Goal: Transaction & Acquisition: Obtain resource

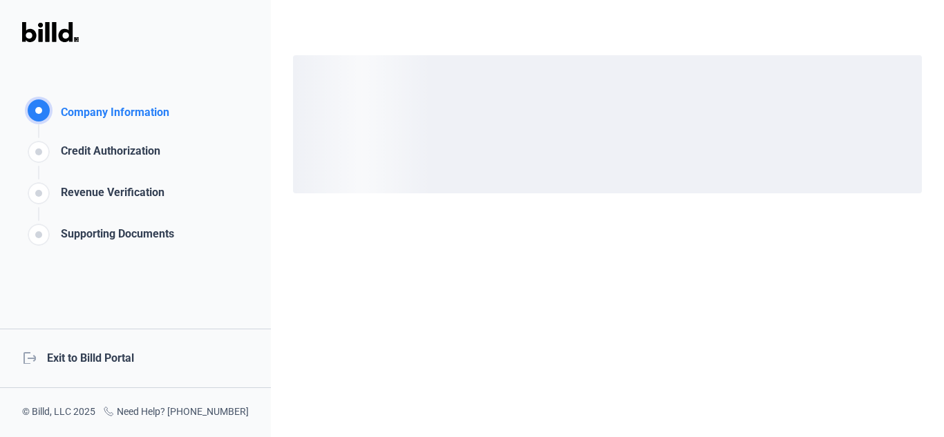
click at [87, 358] on div "logout Exit to Billd Portal" at bounding box center [135, 358] width 271 height 59
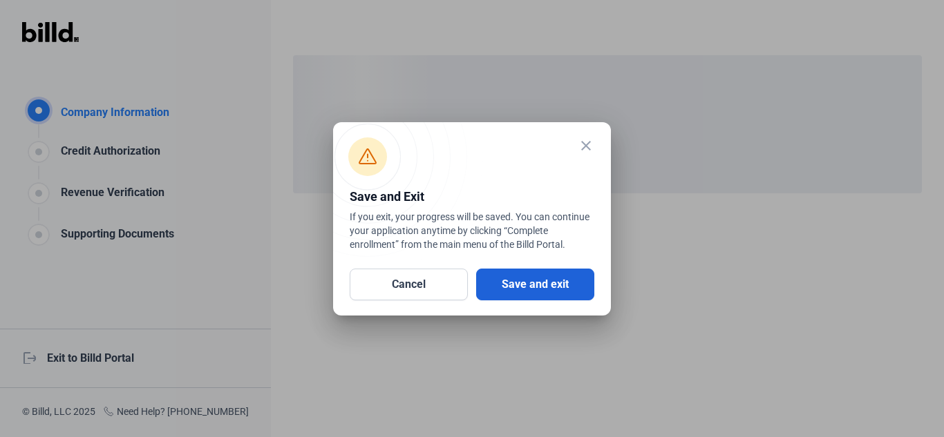
click at [524, 285] on button "Save and exit" at bounding box center [535, 285] width 118 height 32
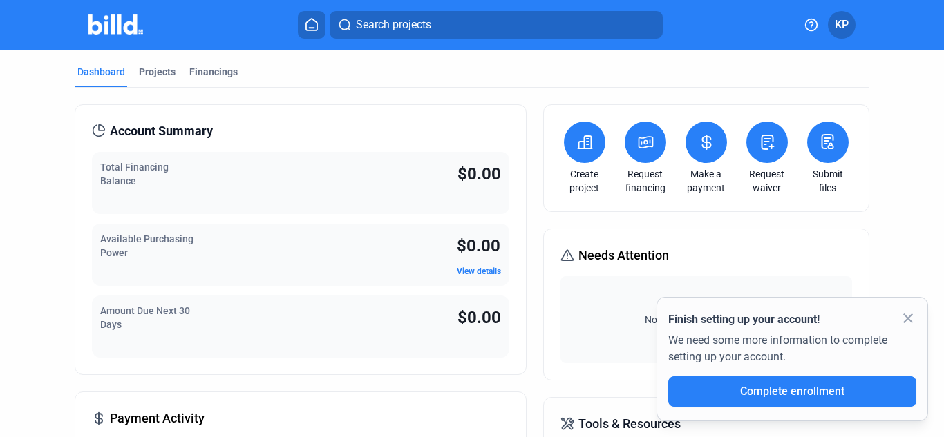
click at [651, 149] on button at bounding box center [644, 142] width 41 height 41
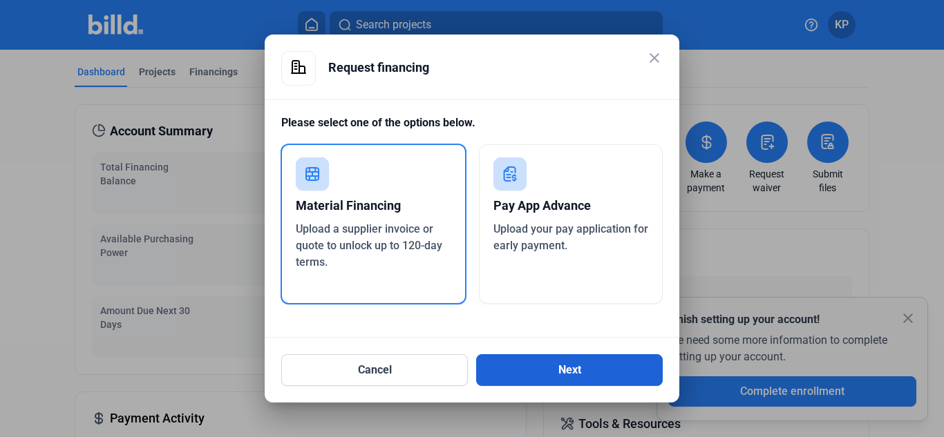
click at [508, 371] on button "Next" at bounding box center [569, 370] width 186 height 32
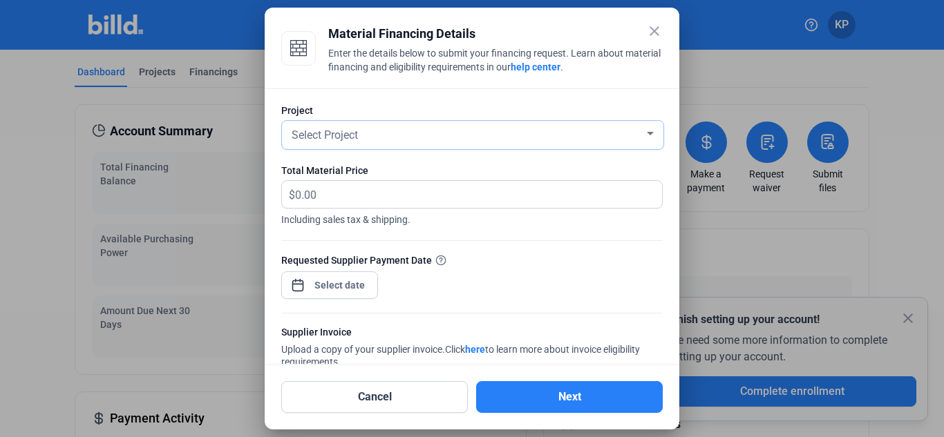
click at [468, 132] on div "Select Project" at bounding box center [466, 133] width 355 height 19
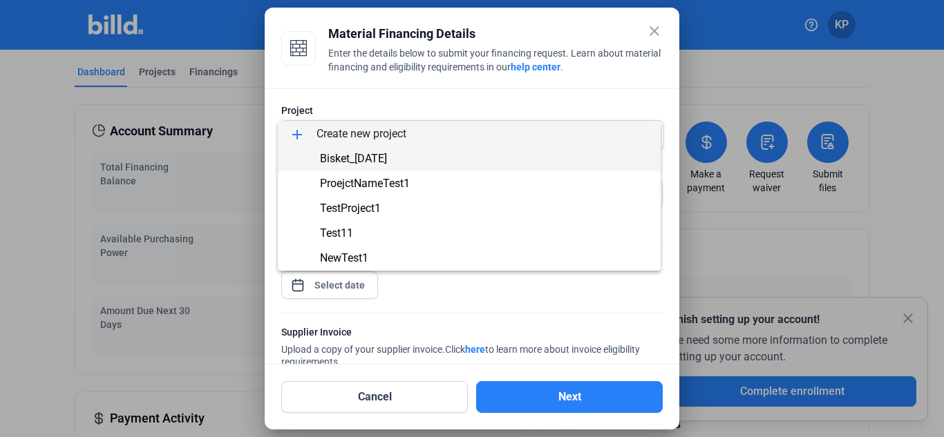
click at [433, 153] on span "Bisket_[DATE]" at bounding box center [469, 158] width 361 height 25
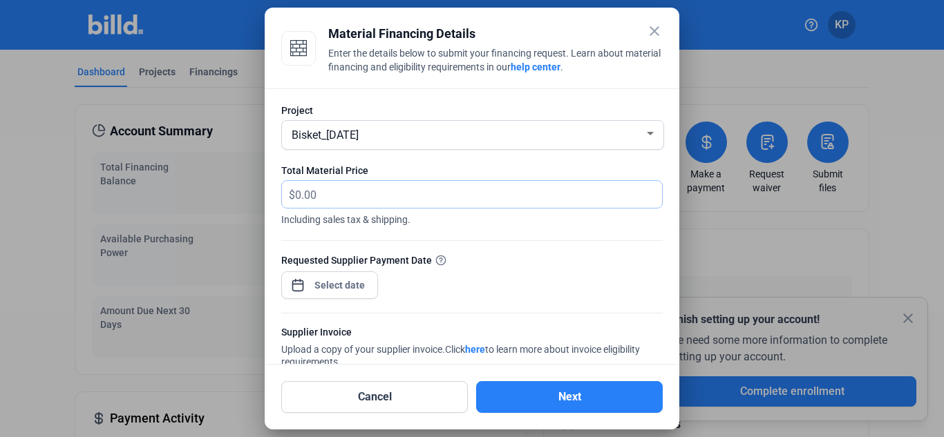
click at [410, 193] on input "text" at bounding box center [470, 194] width 351 height 27
type input "234"
click at [358, 286] on div "close Material Financing Details Enter the details below to submit your financi…" at bounding box center [472, 218] width 944 height 437
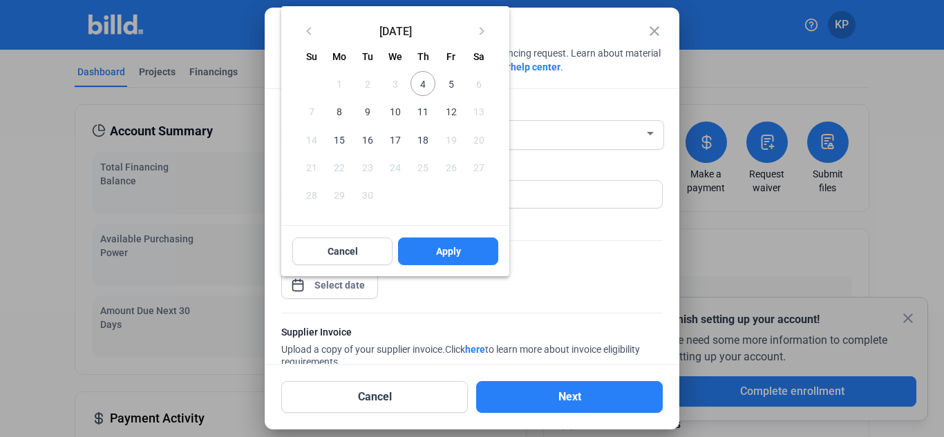
click at [364, 137] on span "16" at bounding box center [367, 139] width 25 height 25
click at [475, 248] on button "Apply" at bounding box center [448, 252] width 100 height 28
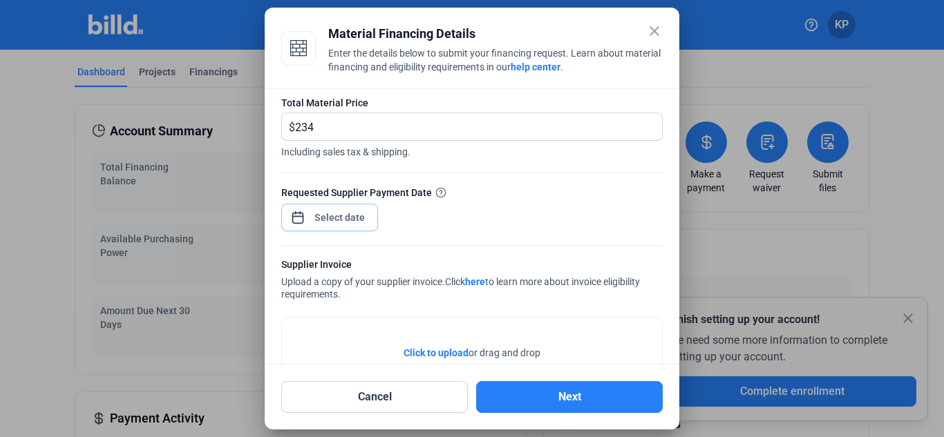
scroll to position [133, 0]
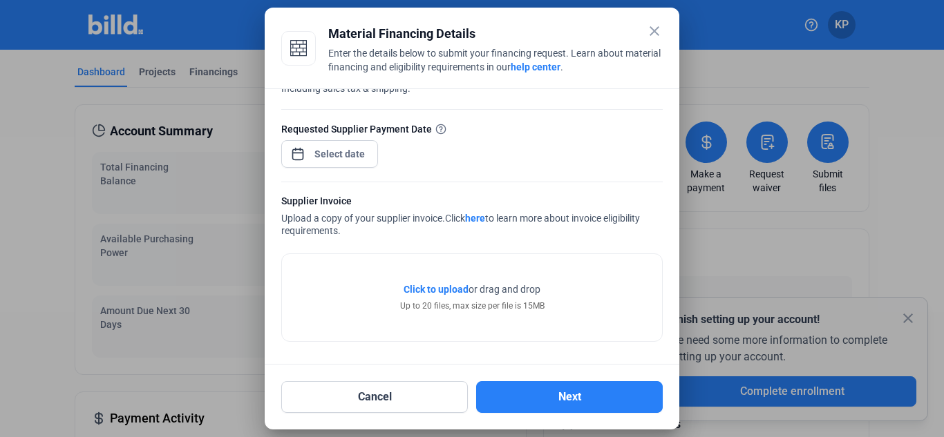
click at [437, 280] on div "Click to upload Tap to upload or drag and drop Up to 20 files, max size per fil…" at bounding box center [472, 297] width 380 height 87
click at [437, 286] on span "Click to upload" at bounding box center [435, 289] width 65 height 11
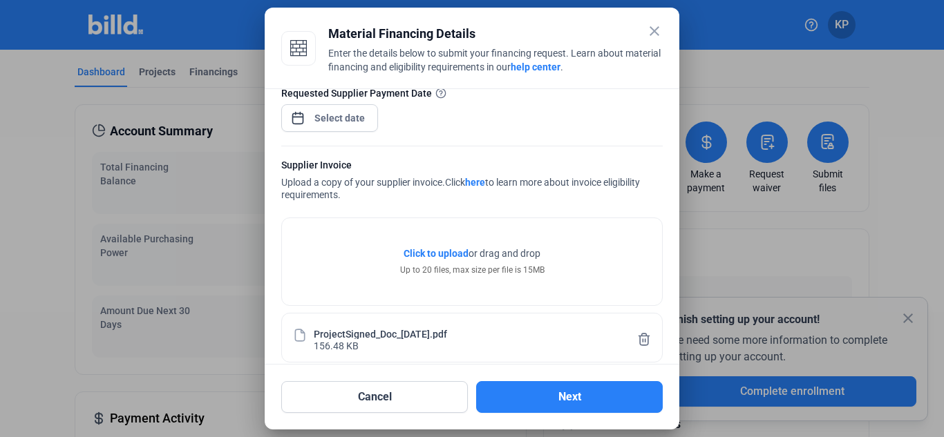
scroll to position [184, 0]
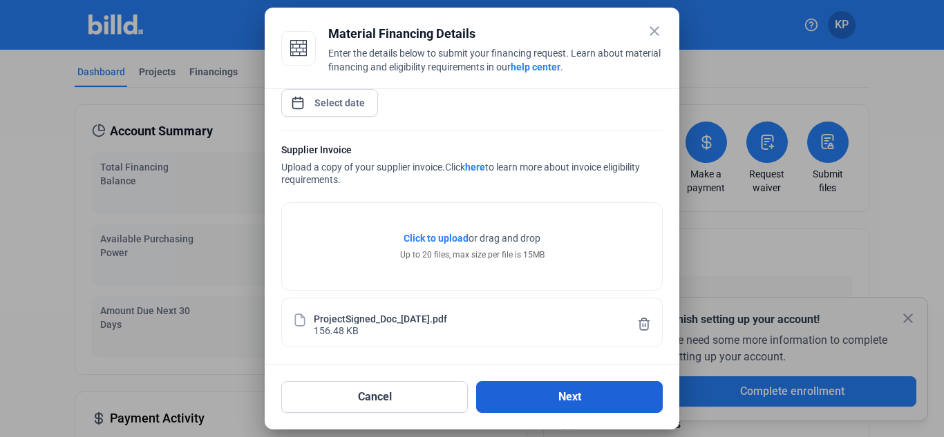
click at [546, 390] on button "Next" at bounding box center [569, 397] width 186 height 32
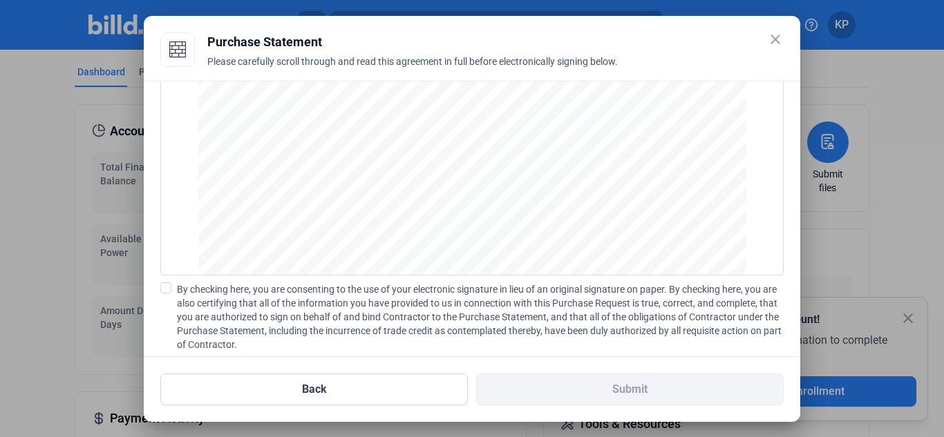
scroll to position [159, 0]
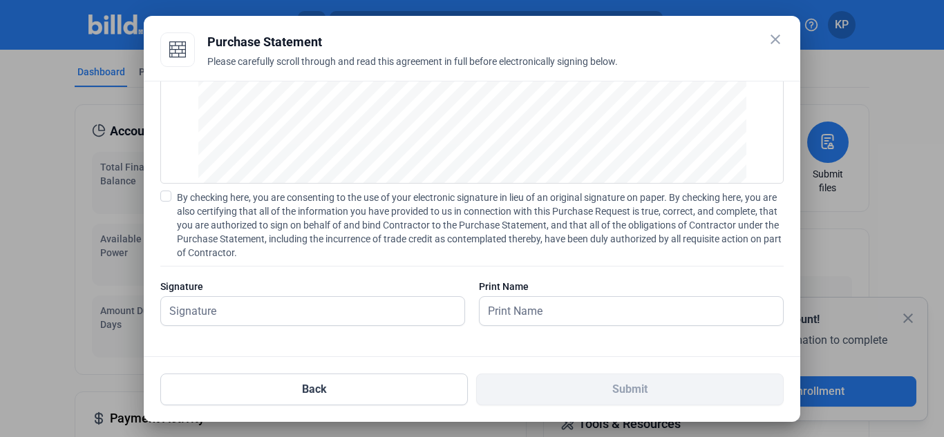
click at [166, 192] on span at bounding box center [165, 196] width 11 height 11
click at [0, 0] on input "By checking here, you are consenting to the use of your electronic signature in…" at bounding box center [0, 0] width 0 height 0
click at [244, 318] on input "text" at bounding box center [312, 311] width 303 height 28
type input "[PERSON_NAME]"
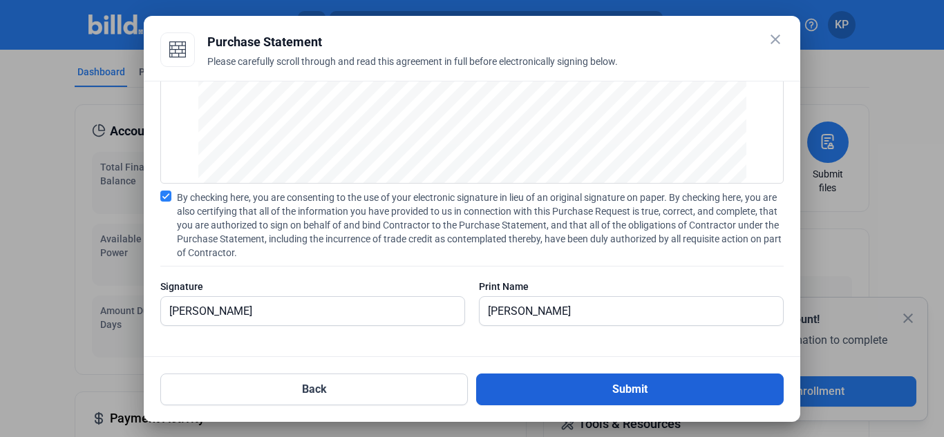
click at [579, 385] on button "Submit" at bounding box center [629, 390] width 307 height 32
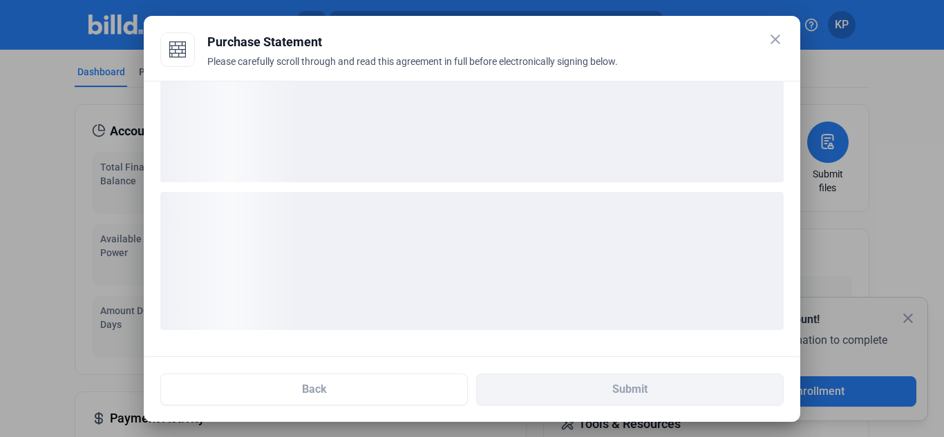
scroll to position [52, 0]
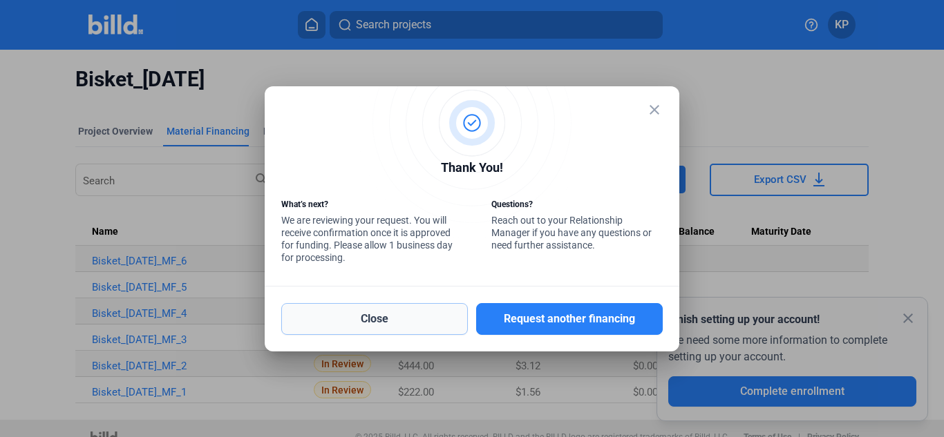
click at [417, 323] on button "Close" at bounding box center [374, 319] width 186 height 32
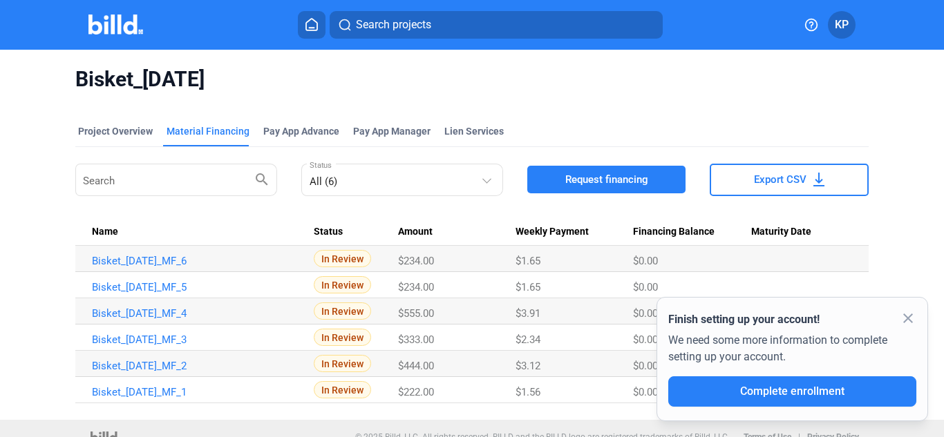
click at [906, 320] on mat-icon "close" at bounding box center [907, 318] width 17 height 17
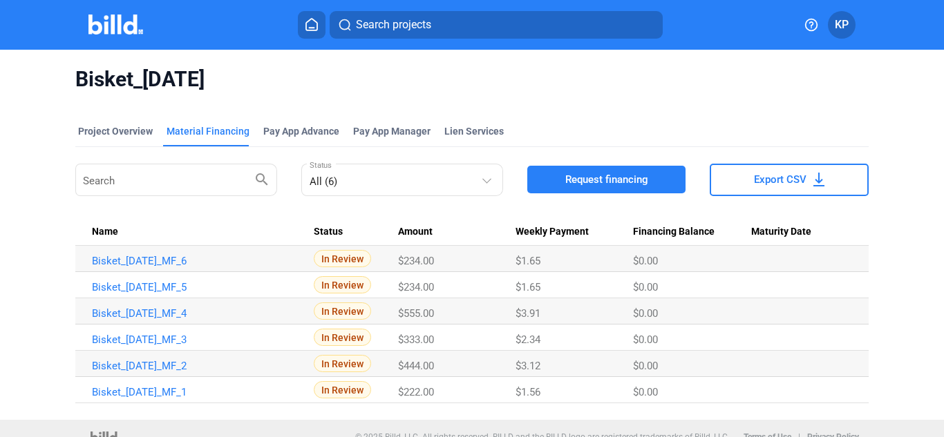
click at [120, 21] on img at bounding box center [115, 25] width 55 height 20
